Goal: Navigation & Orientation: Go to known website

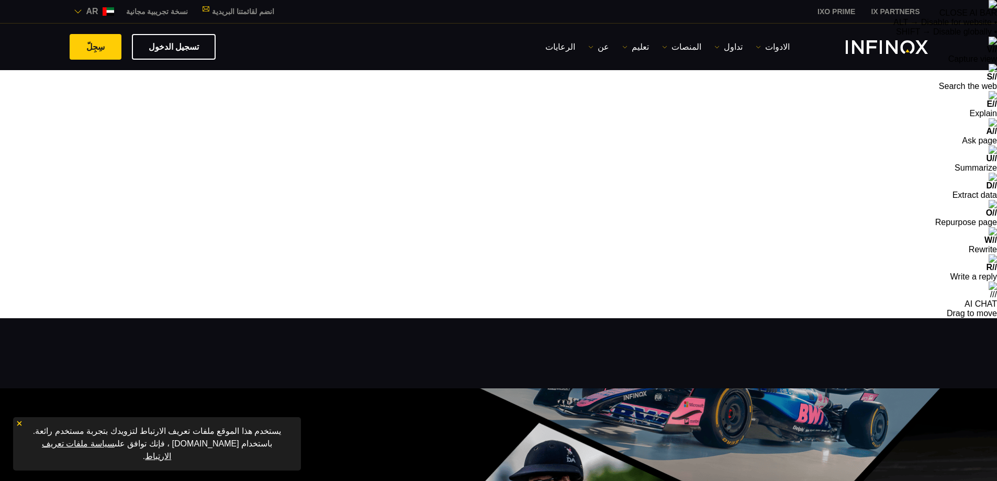
click at [97, 13] on span "ar" at bounding box center [92, 11] width 20 height 13
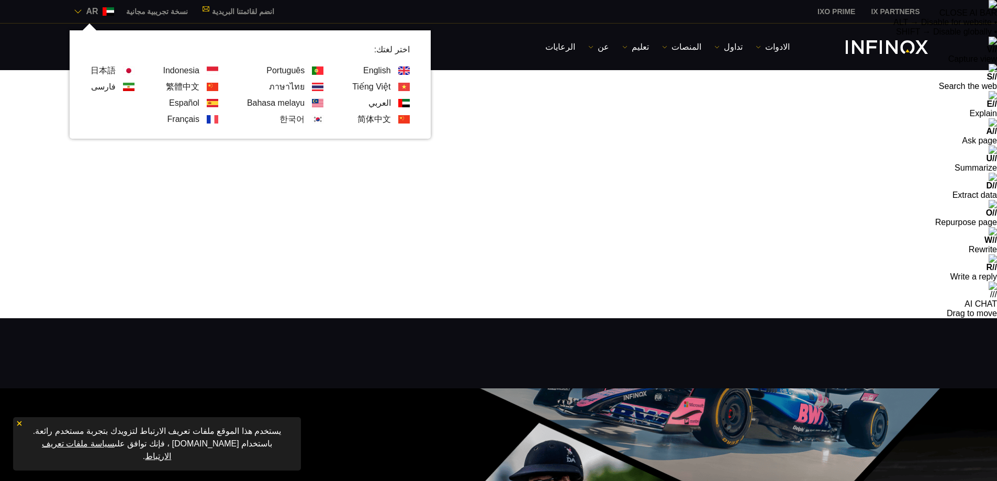
drag, startPoint x: 0, startPoint y: 0, endPoint x: 304, endPoint y: 81, distance: 314.1
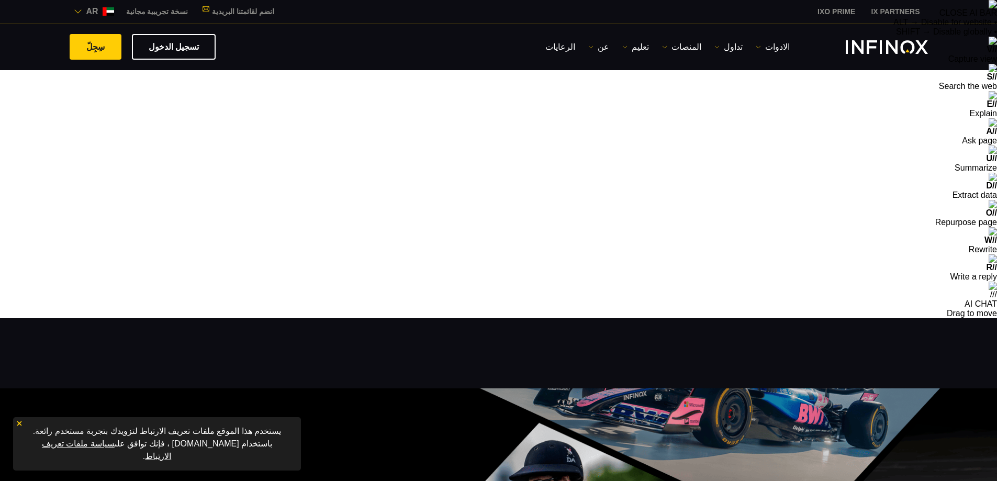
click at [76, 10] on img at bounding box center [78, 11] width 8 height 8
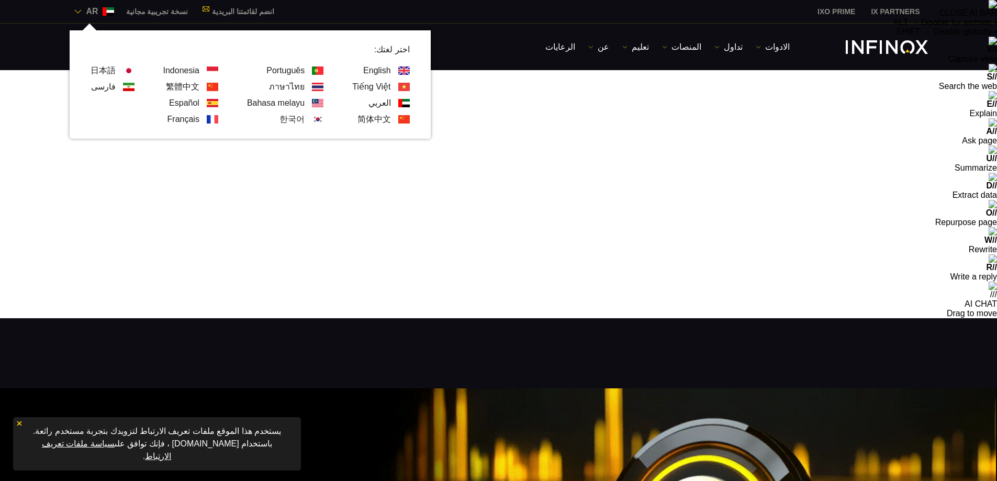
click at [276, 68] on link "Português" at bounding box center [285, 70] width 38 height 13
